Goal: Information Seeking & Learning: Learn about a topic

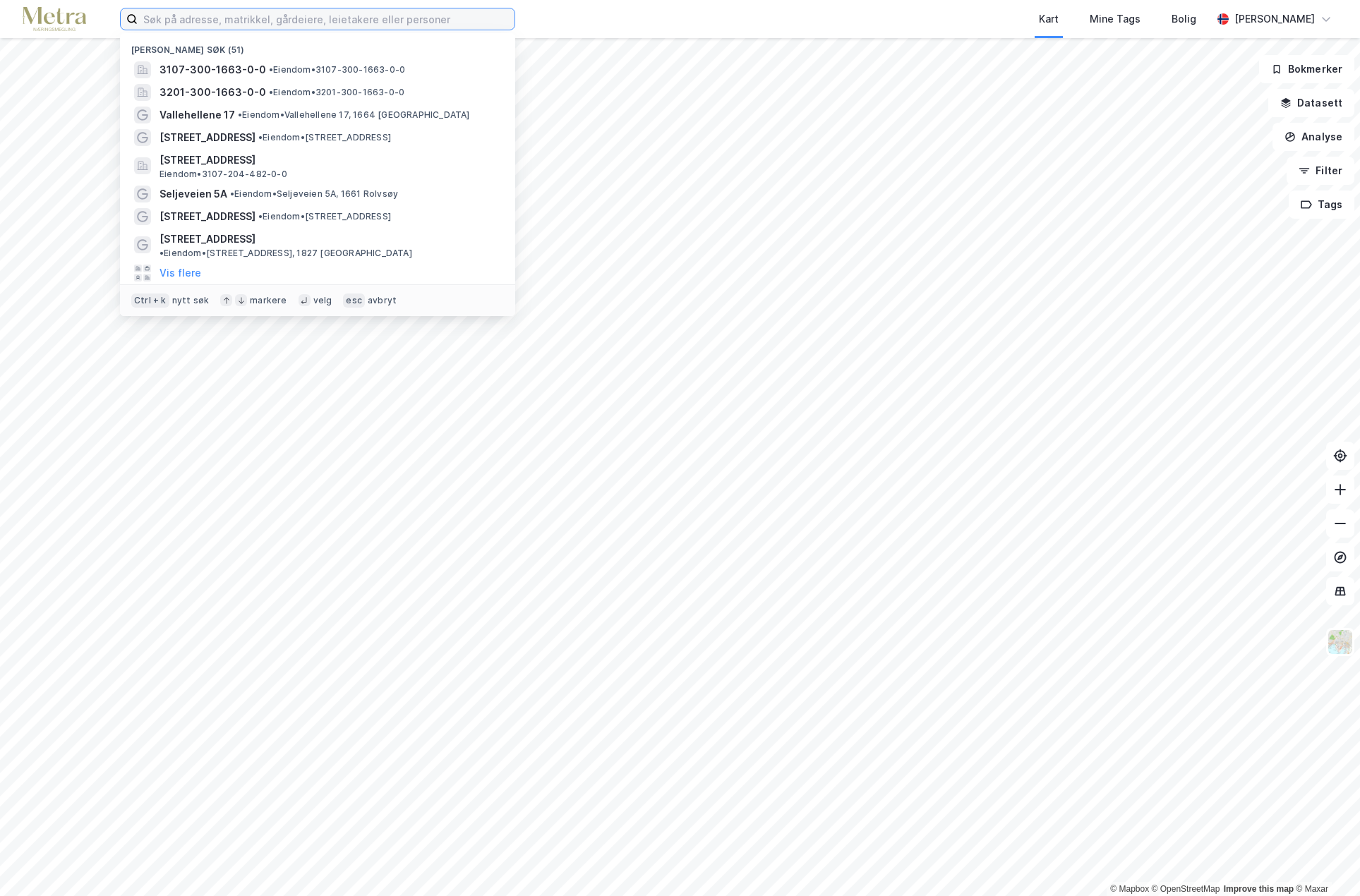
click at [195, 17] on input at bounding box center [326, 19] width 377 height 21
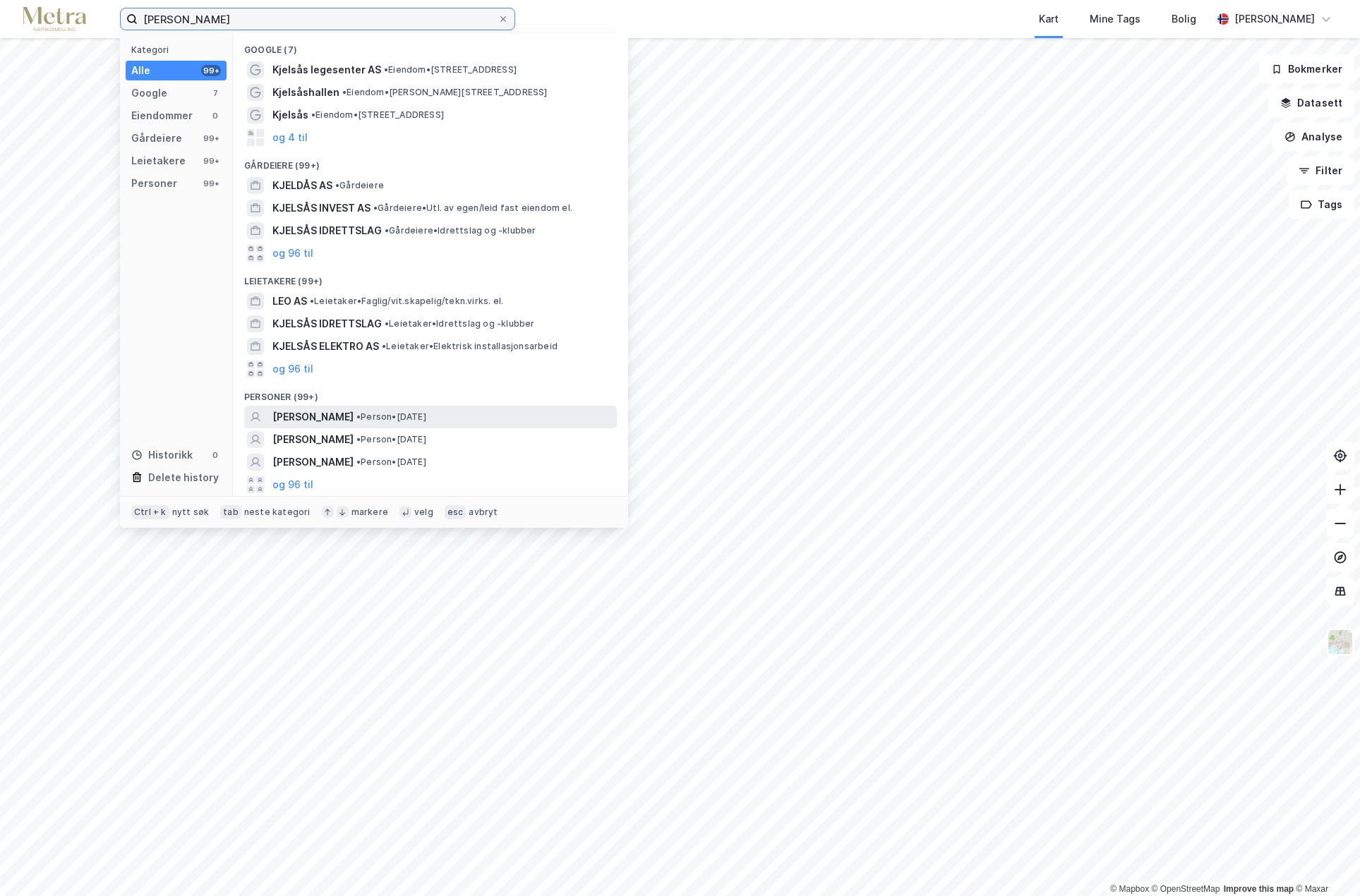
type input "[PERSON_NAME]"
click at [300, 420] on span "[PERSON_NAME]" at bounding box center [313, 416] width 81 height 17
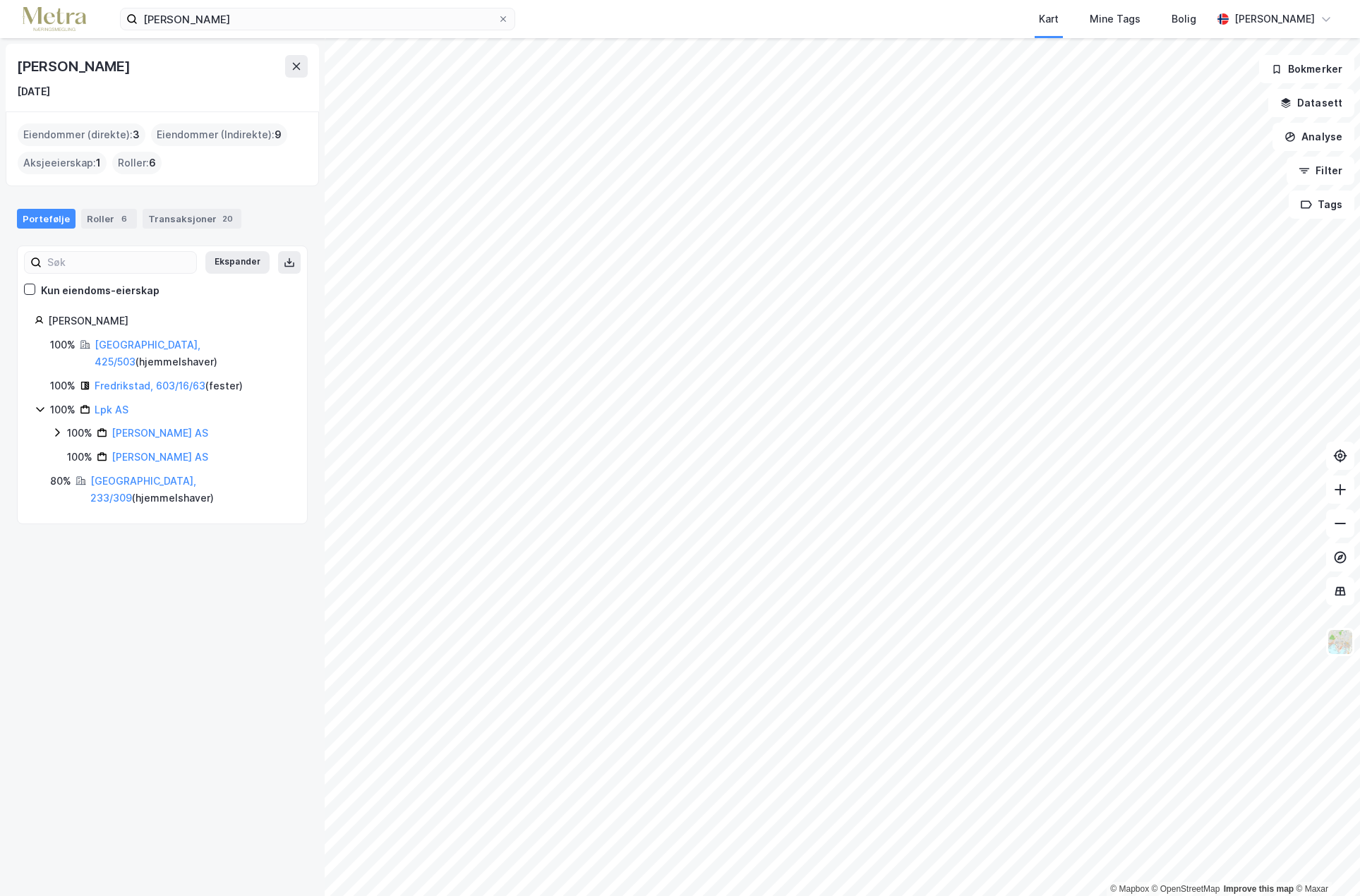
click at [224, 136] on div "Eiendommer (Indirekte) : 9" at bounding box center [219, 135] width 136 height 23
click at [119, 132] on div "Eiendommer (direkte) : 3" at bounding box center [81, 135] width 127 height 23
click at [103, 137] on div "Eiendommer (direkte) : 3" at bounding box center [81, 135] width 127 height 23
click at [96, 138] on div "Eiendommer (direkte) : 3" at bounding box center [81, 135] width 127 height 23
click at [117, 215] on div "6" at bounding box center [124, 219] width 14 height 14
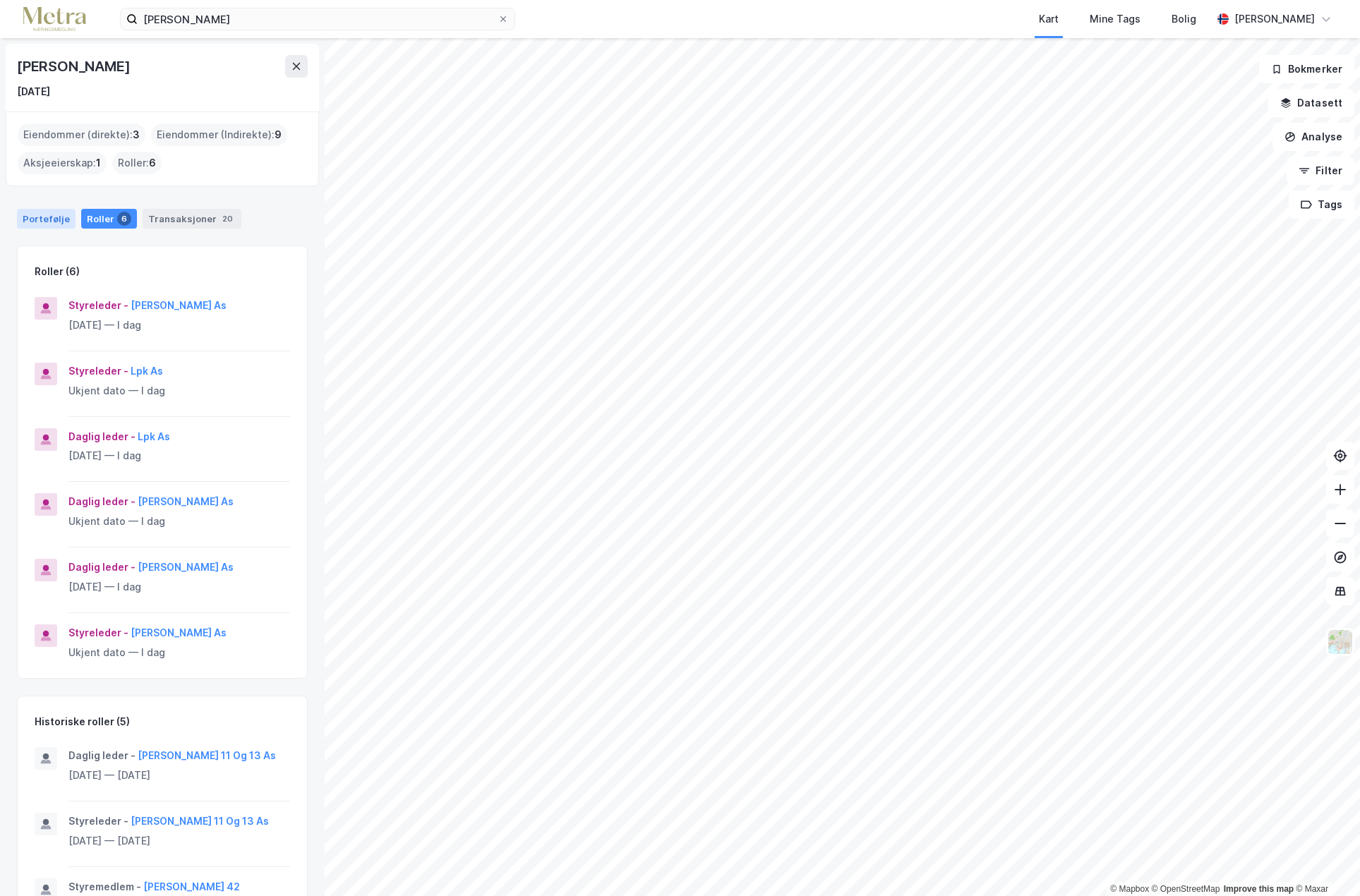
click at [53, 213] on div "Portefølje" at bounding box center [46, 219] width 59 height 19
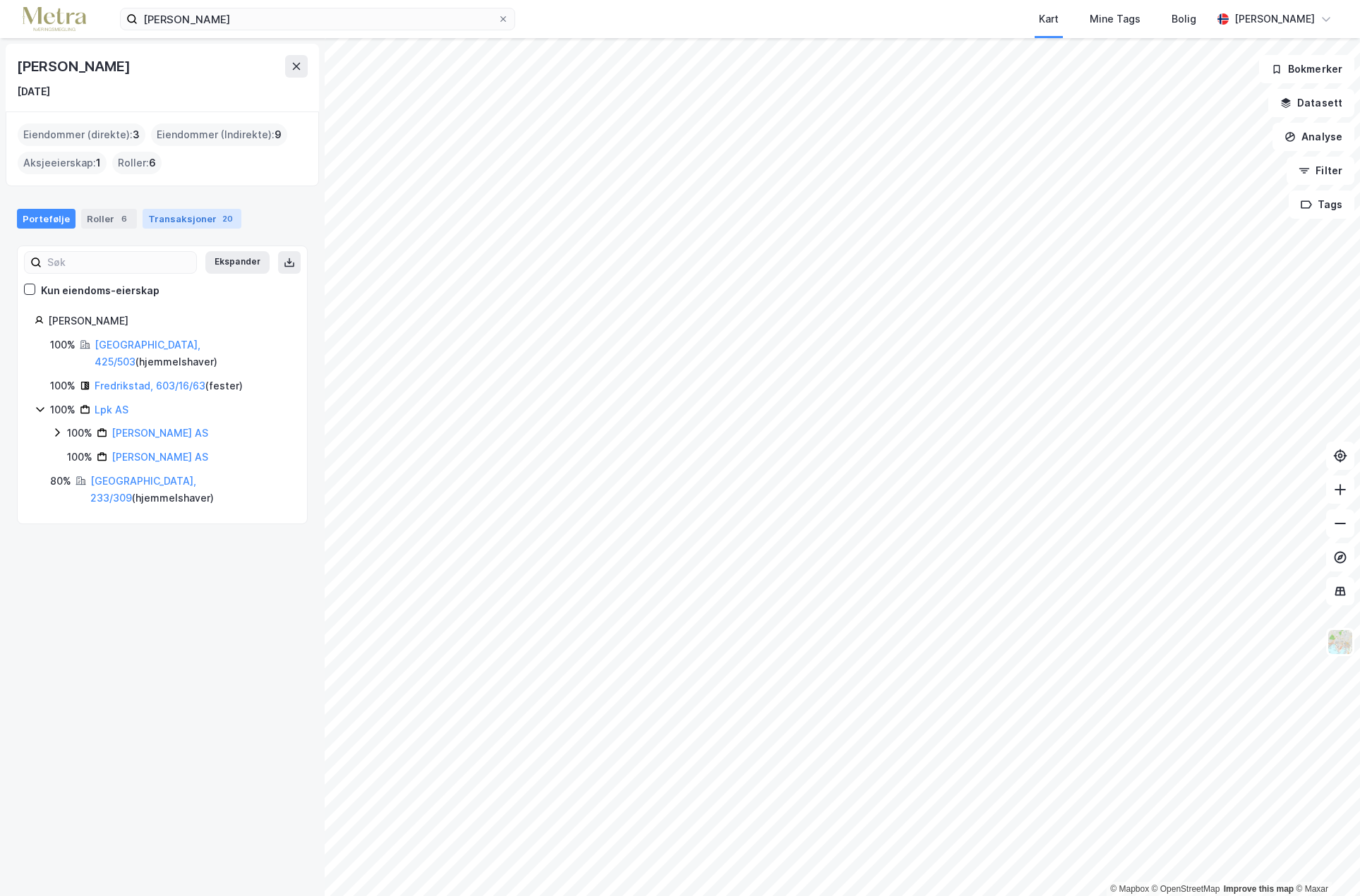
click at [169, 217] on div "Transaksjoner 20" at bounding box center [192, 219] width 98 height 19
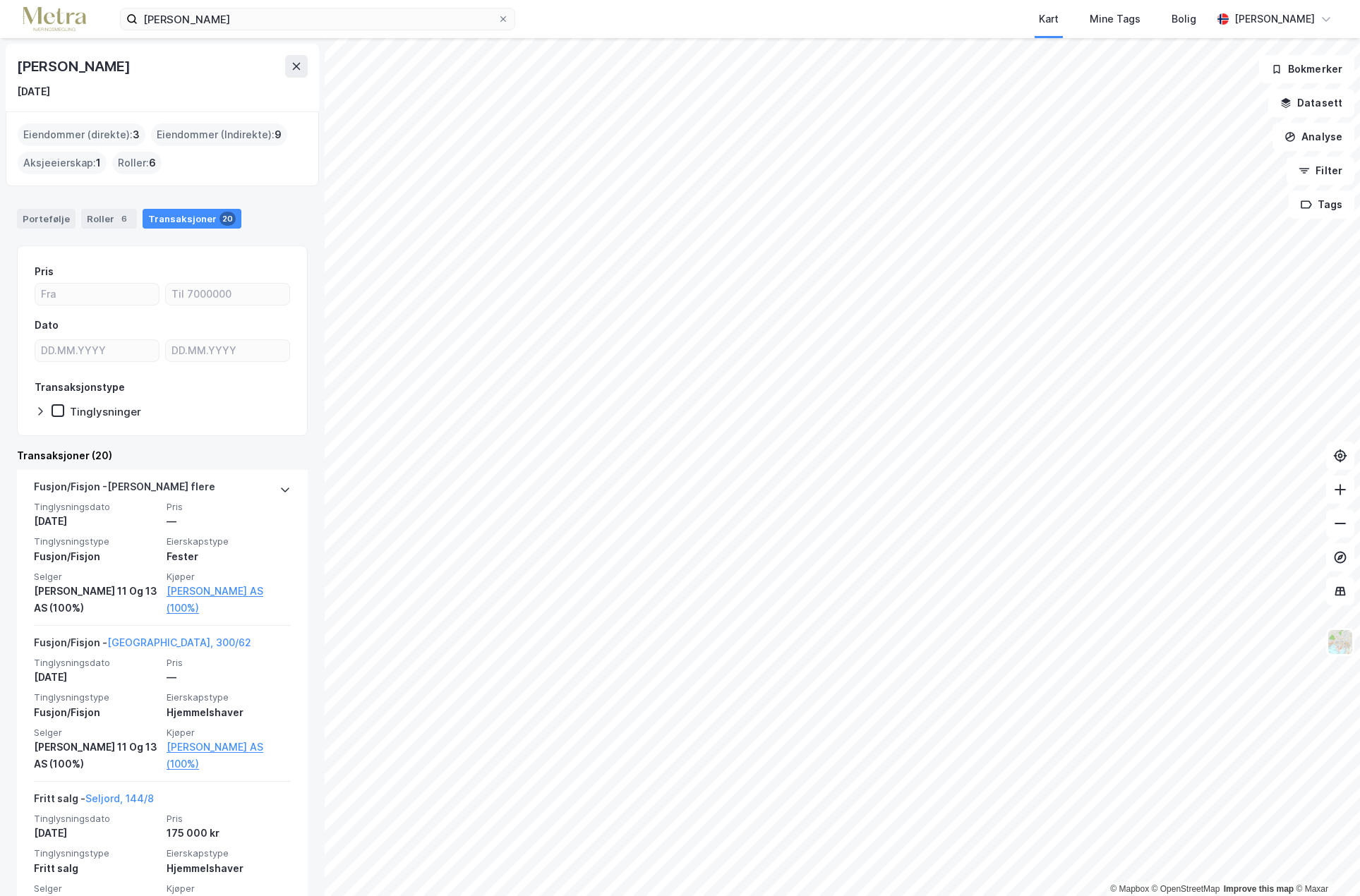
click at [87, 143] on div "Eiendommer (direkte) : 3" at bounding box center [81, 135] width 127 height 23
click at [87, 138] on div "Eiendommer (direkte) : 3" at bounding box center [81, 135] width 127 height 23
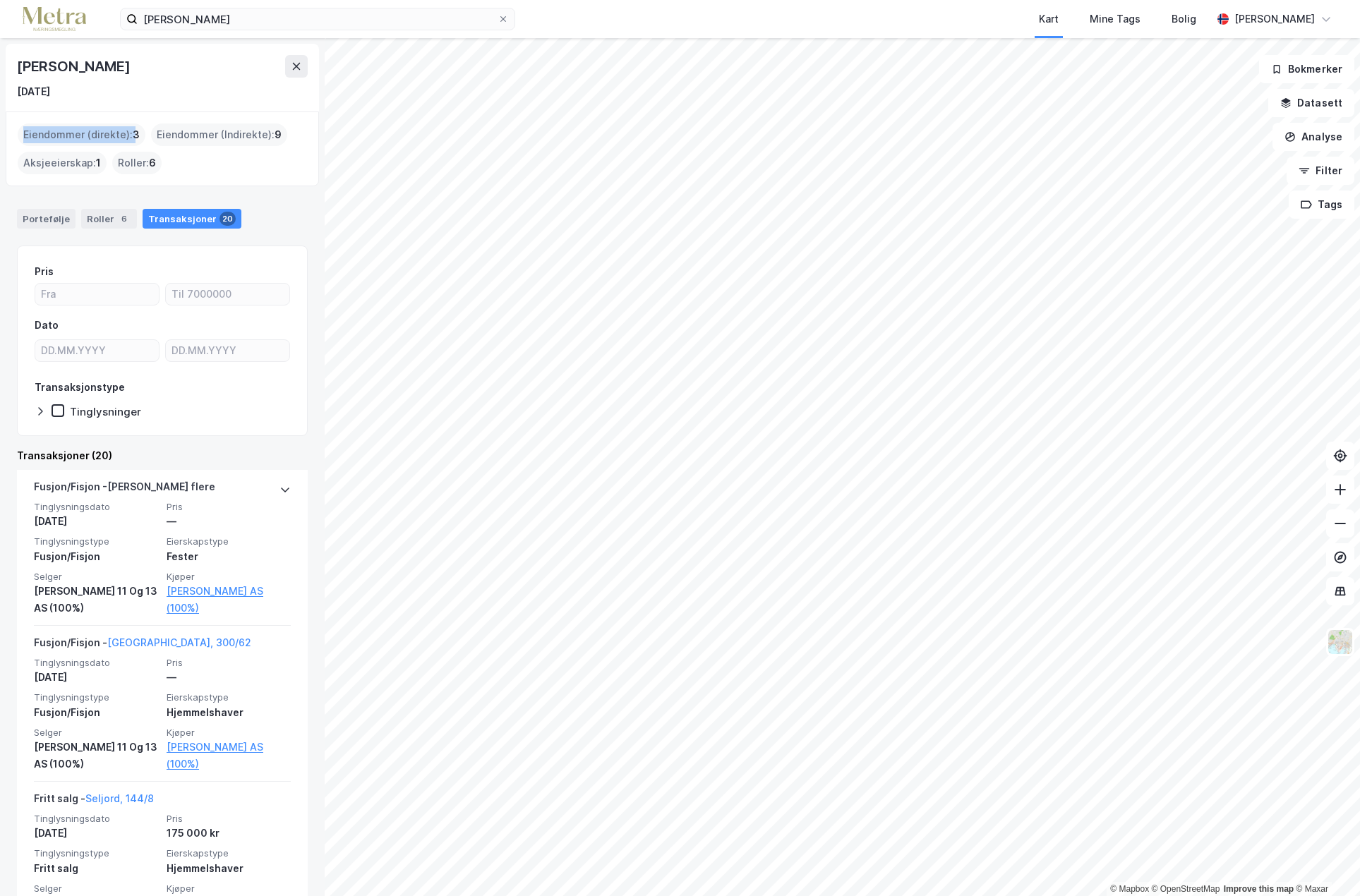
click at [138, 137] on div "Eiendommer (direkte) : 3" at bounding box center [81, 135] width 127 height 23
click at [130, 136] on div "Eiendommer (direkte) : 3" at bounding box center [81, 135] width 127 height 23
